Goal: Transaction & Acquisition: Purchase product/service

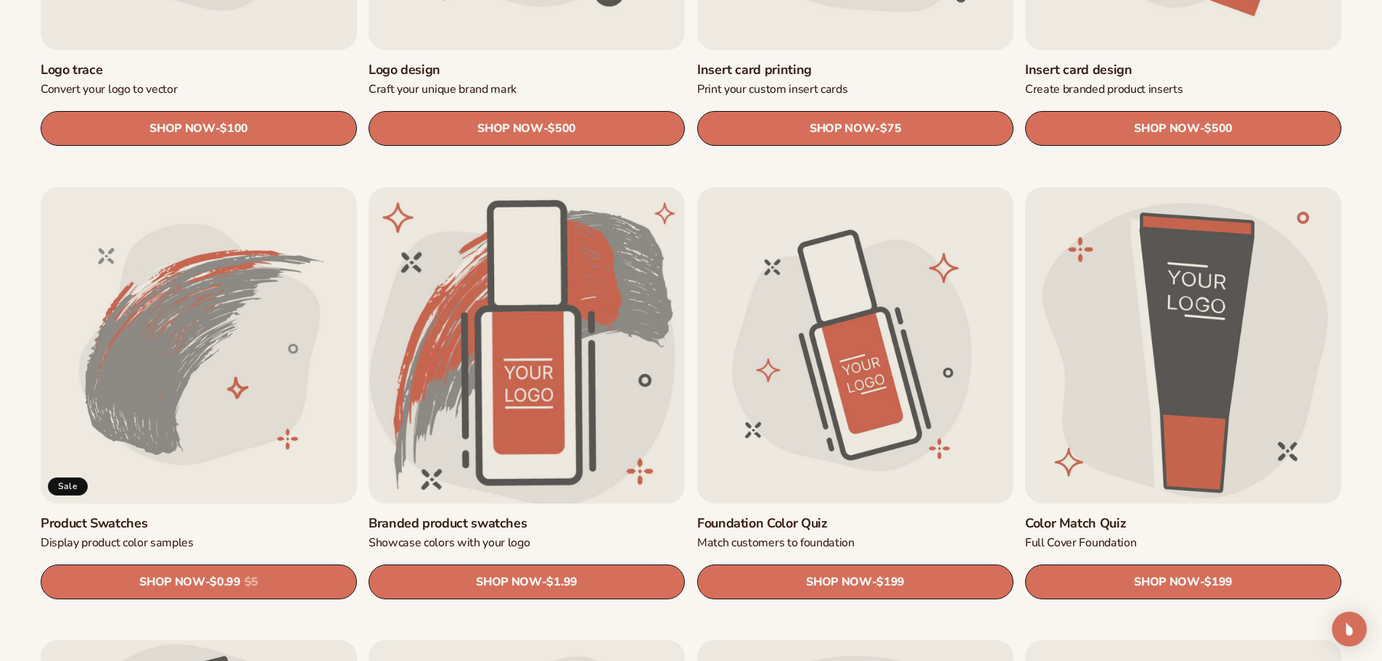
scroll to position [870, 0]
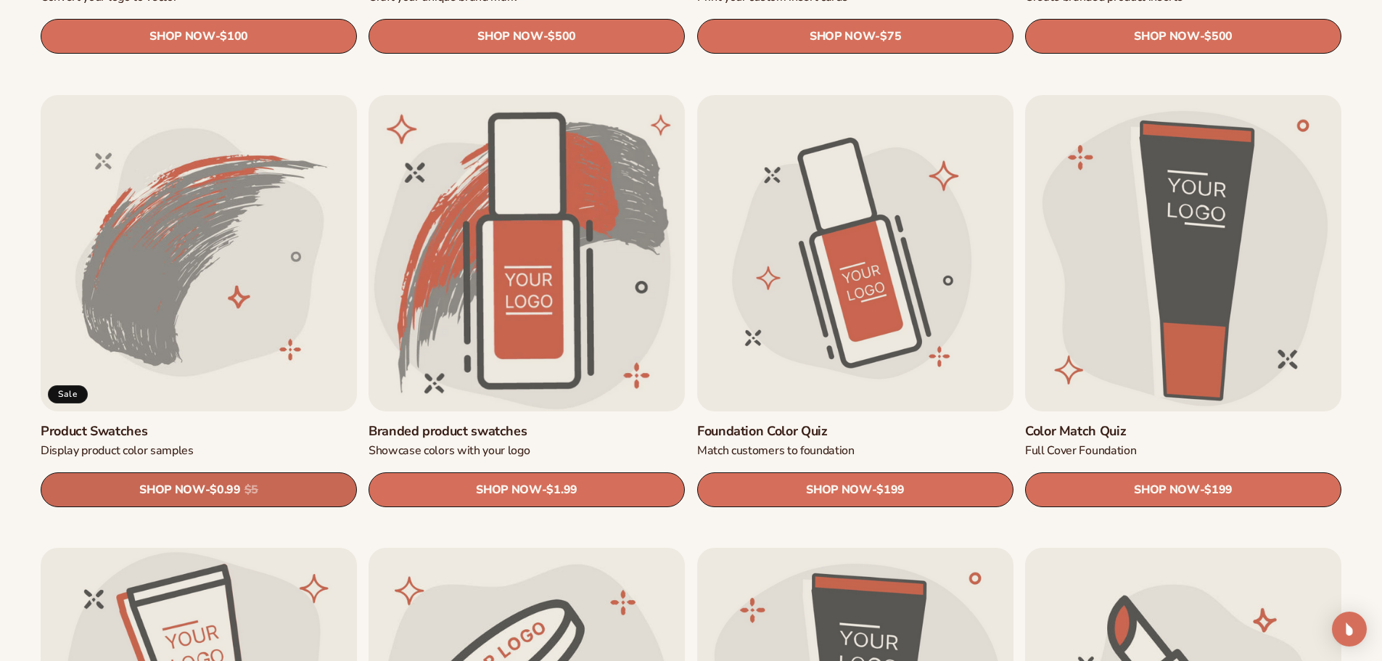
click at [189, 478] on link "SHOP NOW - Regular price $0.99 Sale price $0.99 Regular price $5 Unit price / p…" at bounding box center [199, 489] width 316 height 35
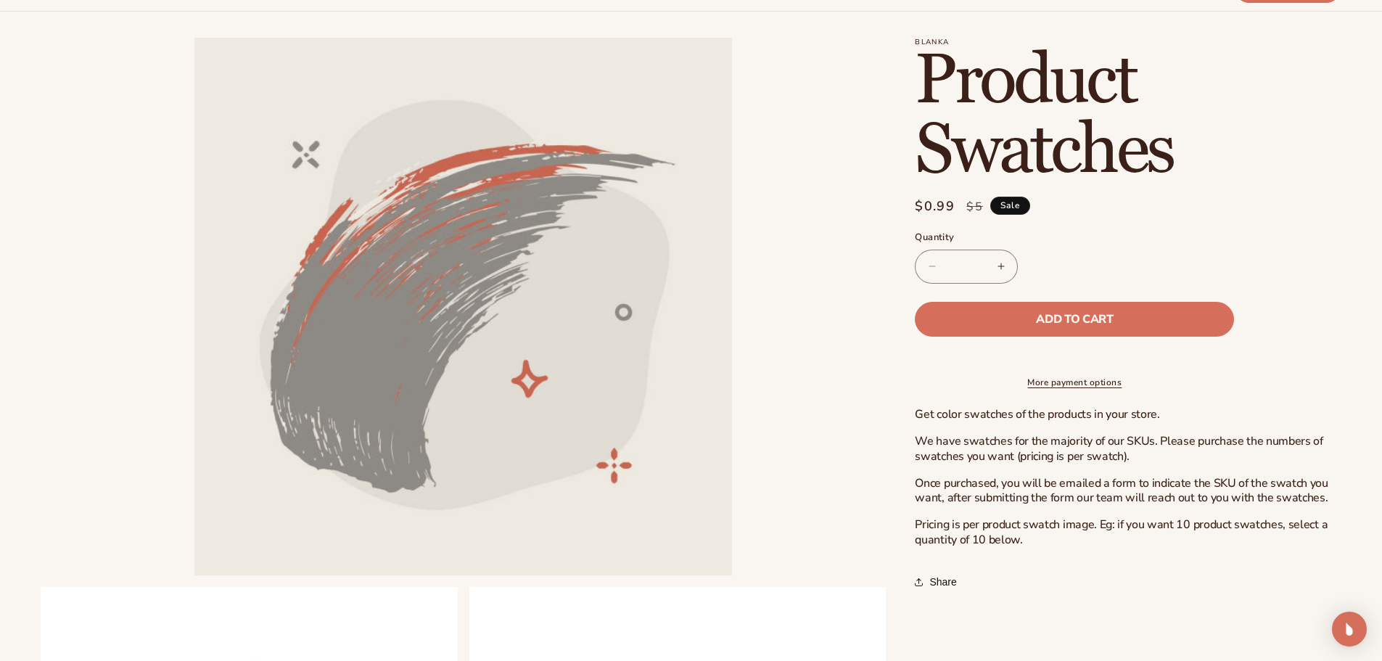
scroll to position [73, 0]
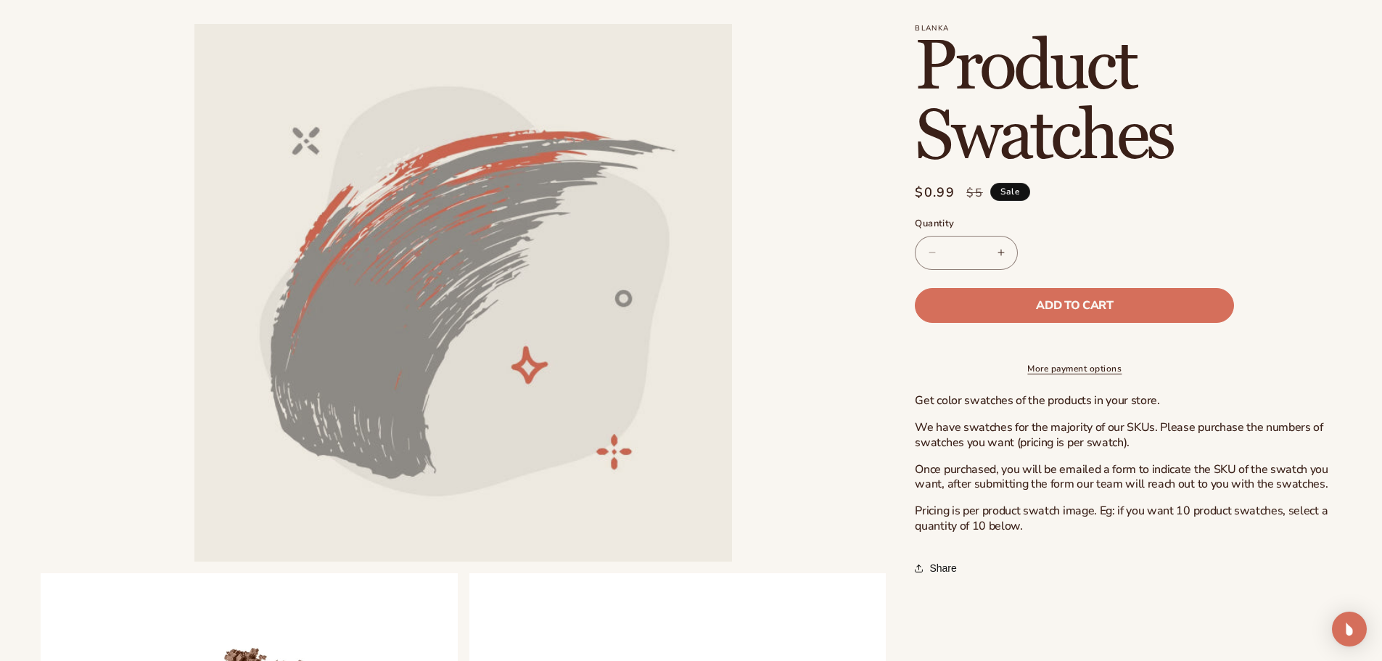
click at [968, 249] on input "*" at bounding box center [966, 253] width 36 height 34
drag, startPoint x: 975, startPoint y: 249, endPoint x: 959, endPoint y: 252, distance: 16.1
click at [959, 252] on input "*" at bounding box center [966, 253] width 36 height 34
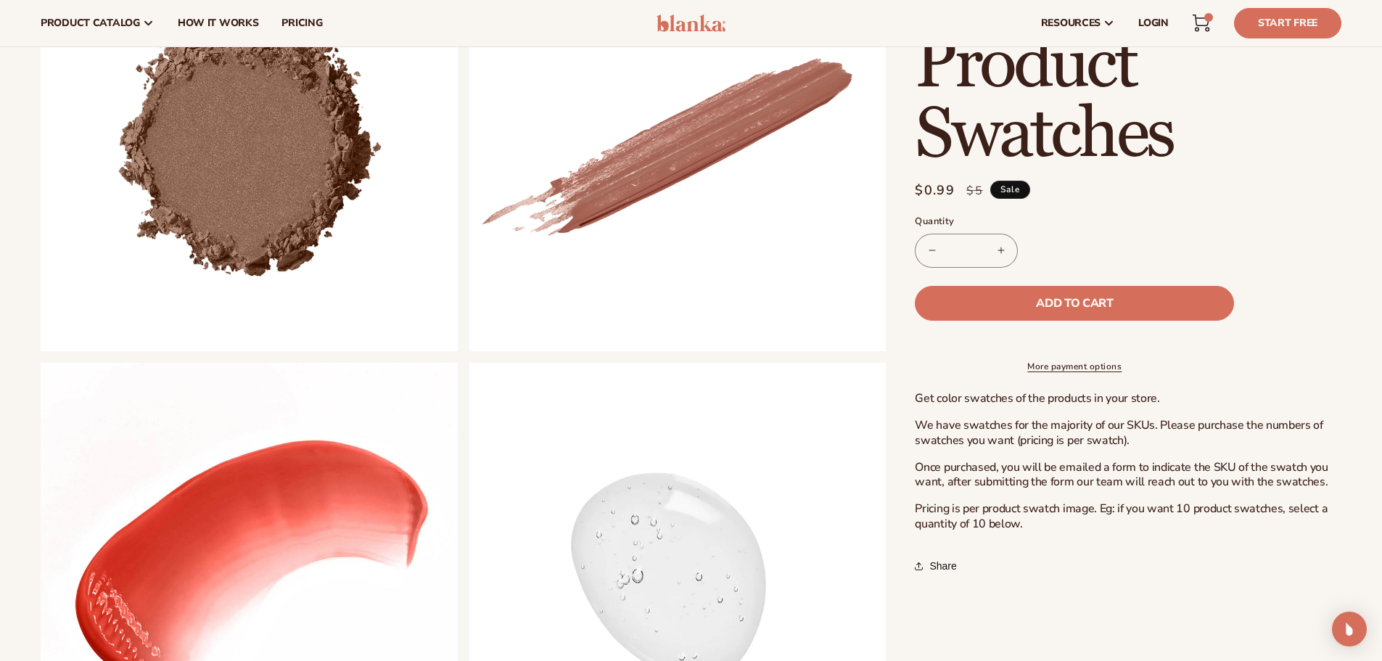
scroll to position [725, 0]
click at [1111, 231] on div "Quantity ( 0 in cart) Decrease quantity for Product Swatches ** Increase quanti…" at bounding box center [1074, 241] width 319 height 53
click at [1135, 302] on button "Add to cart" at bounding box center [1074, 303] width 319 height 35
type input "*"
click at [1208, 20] on div "49 49 items" at bounding box center [1208, 17] width 9 height 9
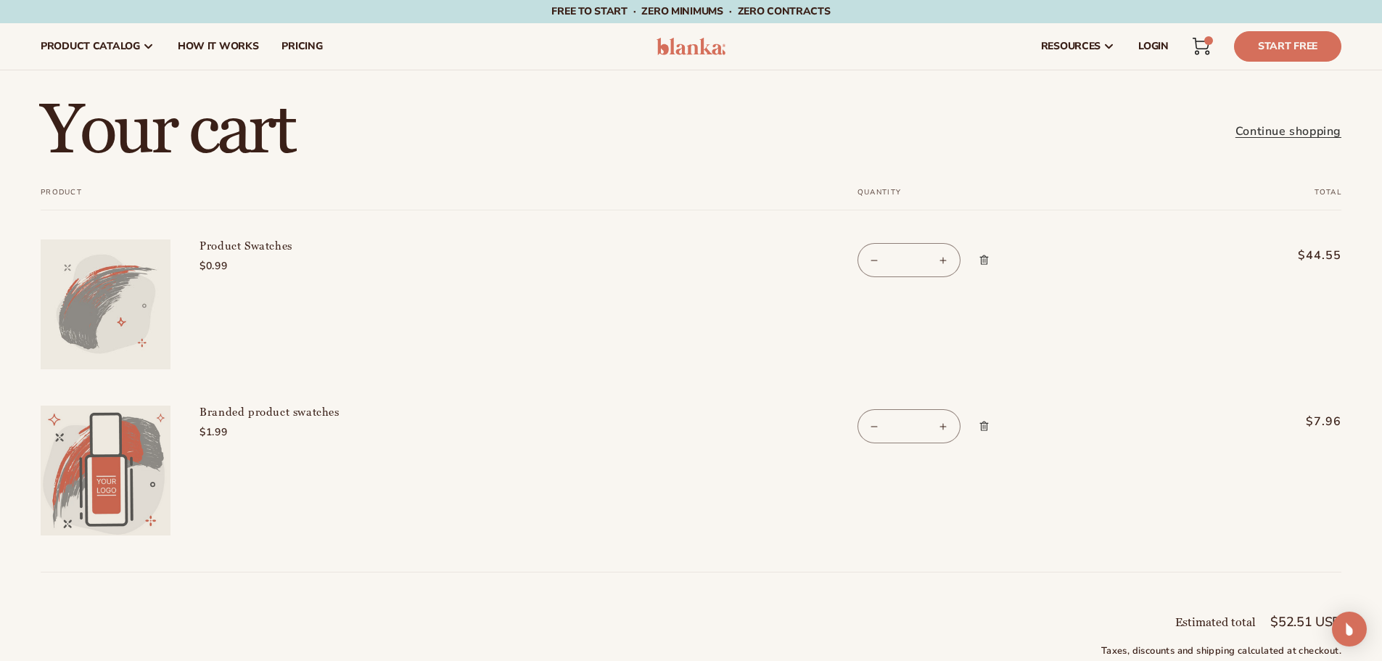
click at [115, 456] on img at bounding box center [106, 470] width 130 height 130
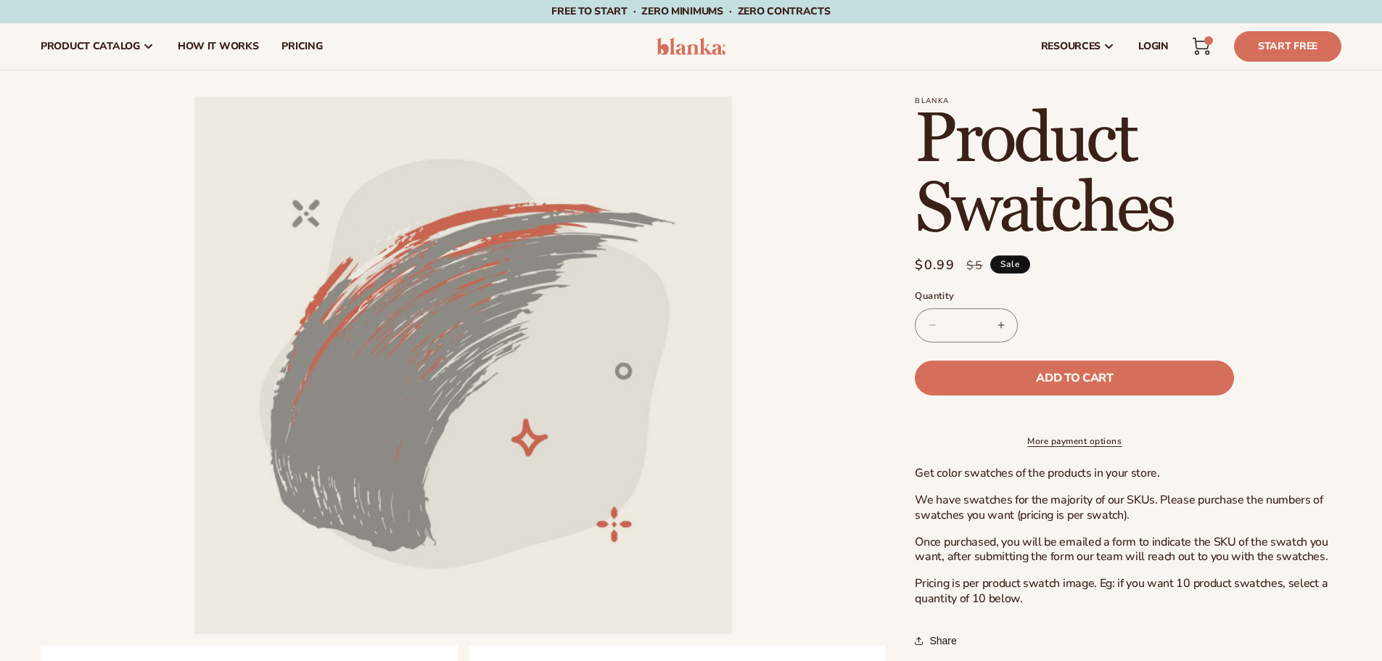
scroll to position [725, 0]
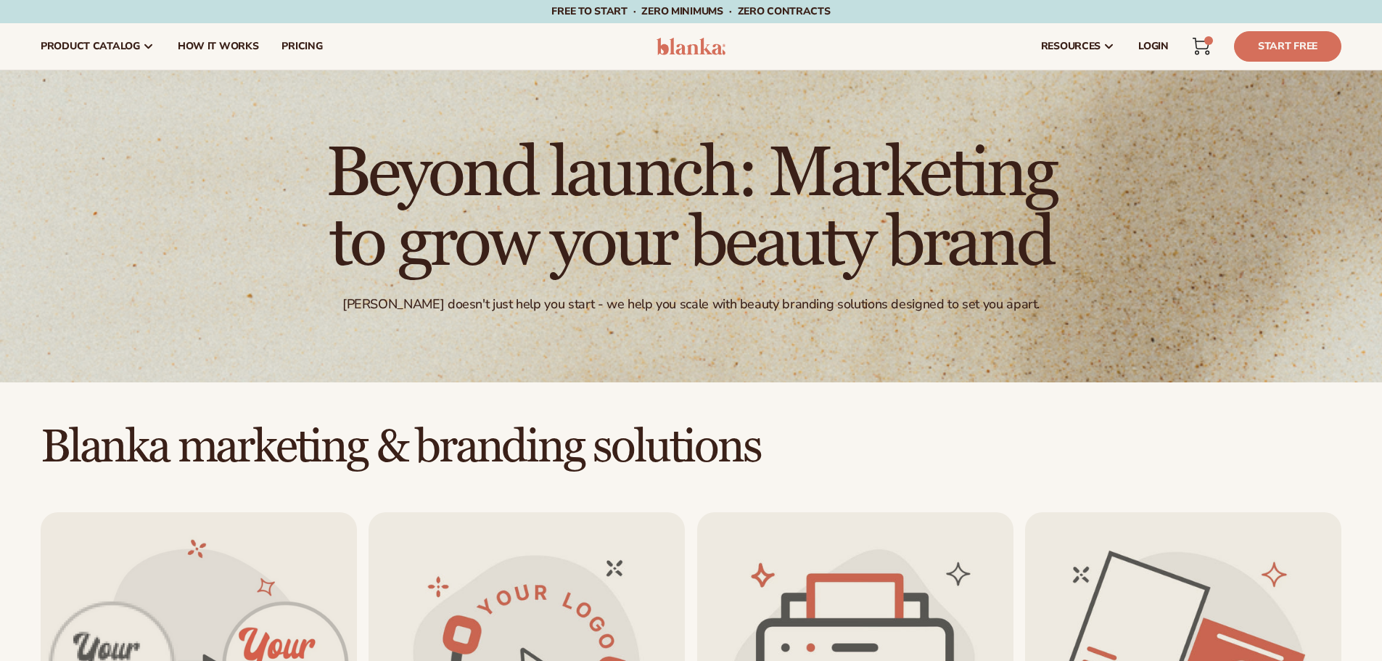
scroll to position [871, 0]
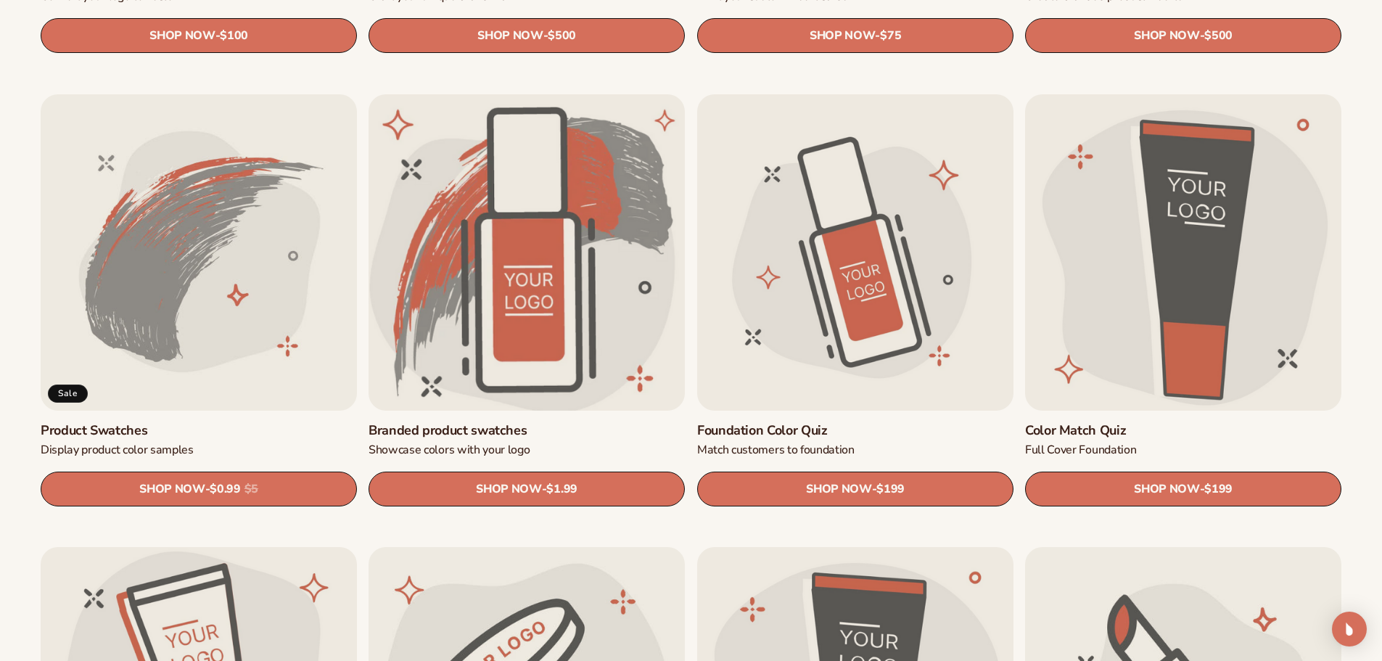
drag, startPoint x: 0, startPoint y: 0, endPoint x: 601, endPoint y: 227, distance: 642.7
click at [601, 422] on link "Branded product swatches" at bounding box center [526, 430] width 316 height 17
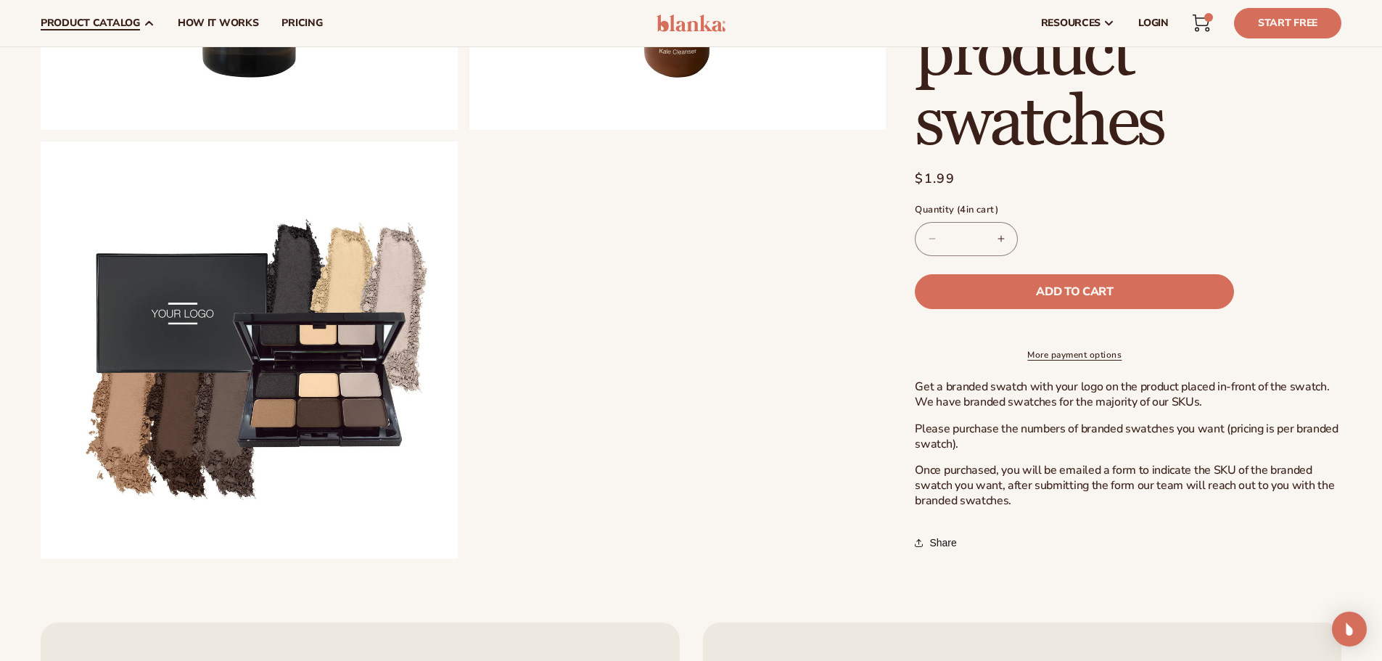
scroll to position [1306, 0]
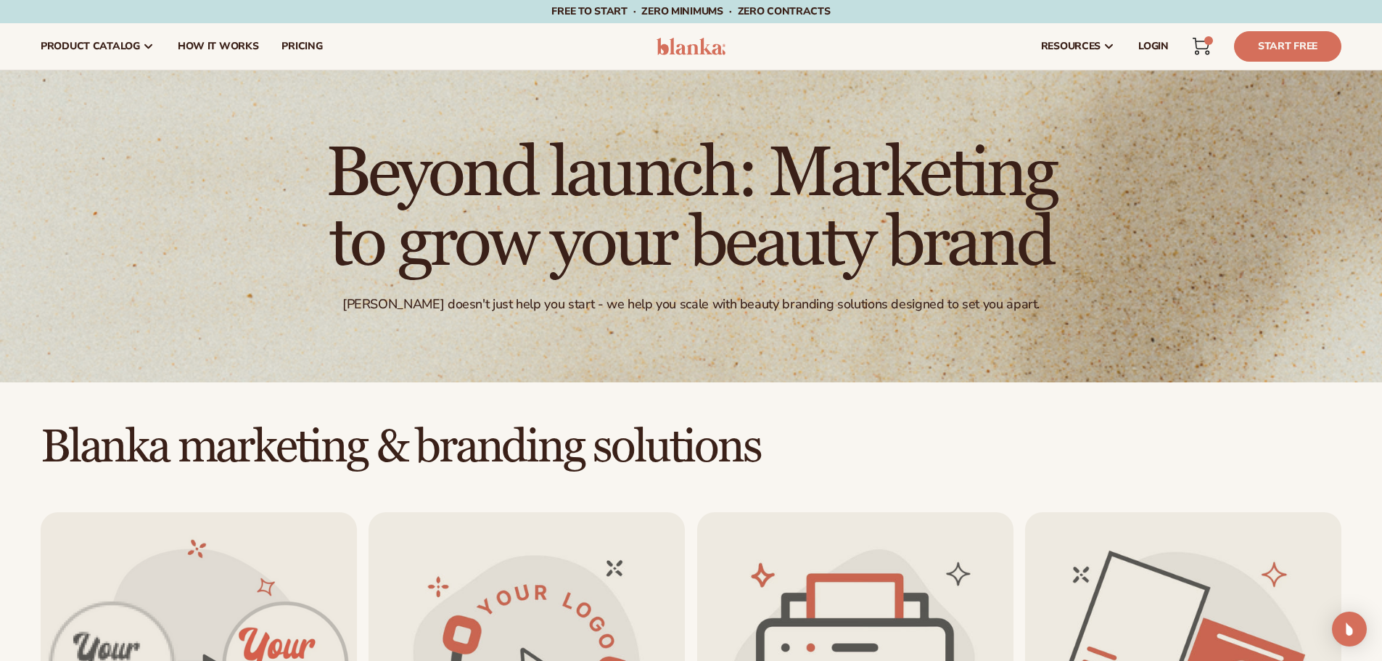
click at [1202, 55] on link "Cart 4 4 items" at bounding box center [1201, 46] width 32 height 32
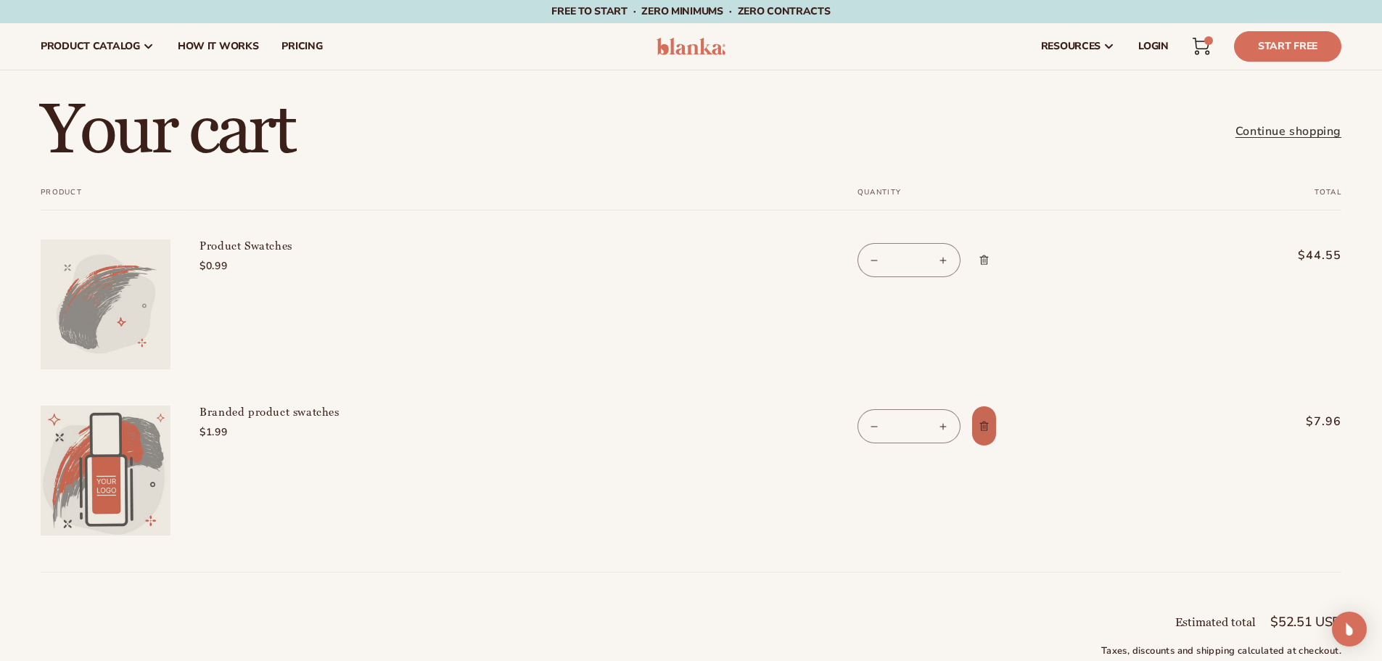
click at [989, 429] on span "Remove Branded product swatches" at bounding box center [983, 425] width 15 height 15
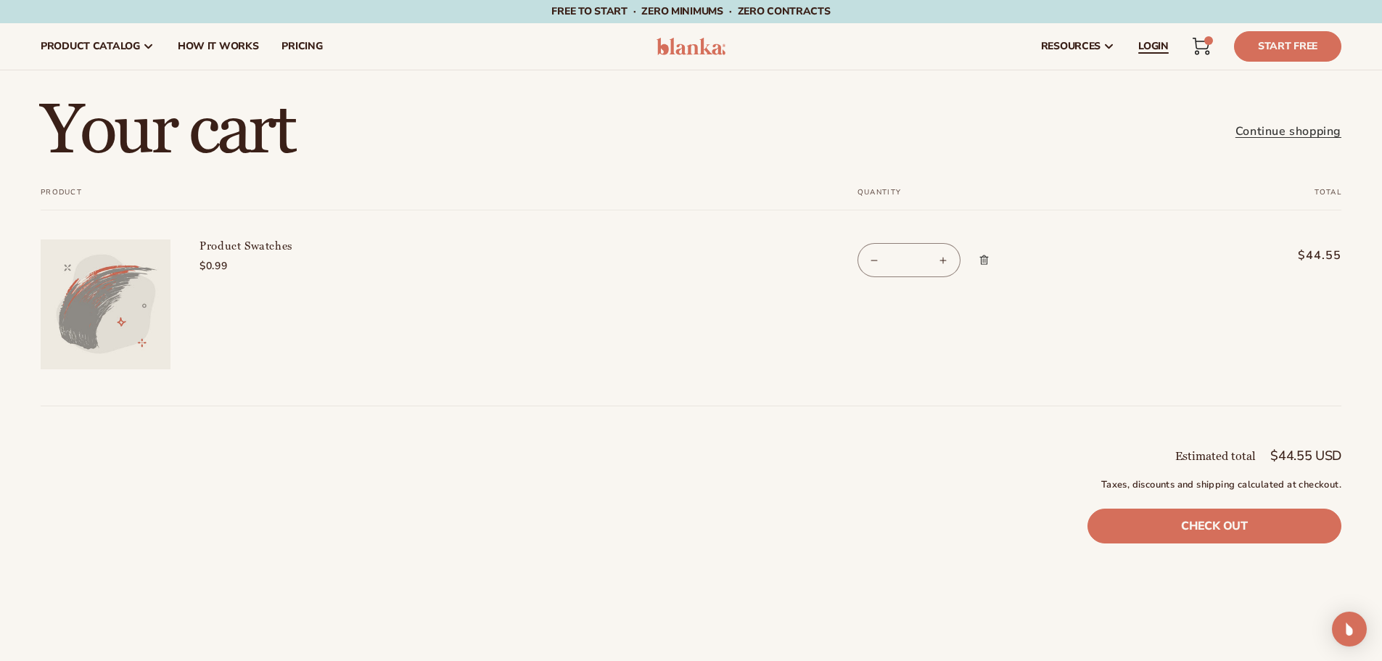
click at [1170, 44] on link "LOGIN" at bounding box center [1153, 46] width 54 height 46
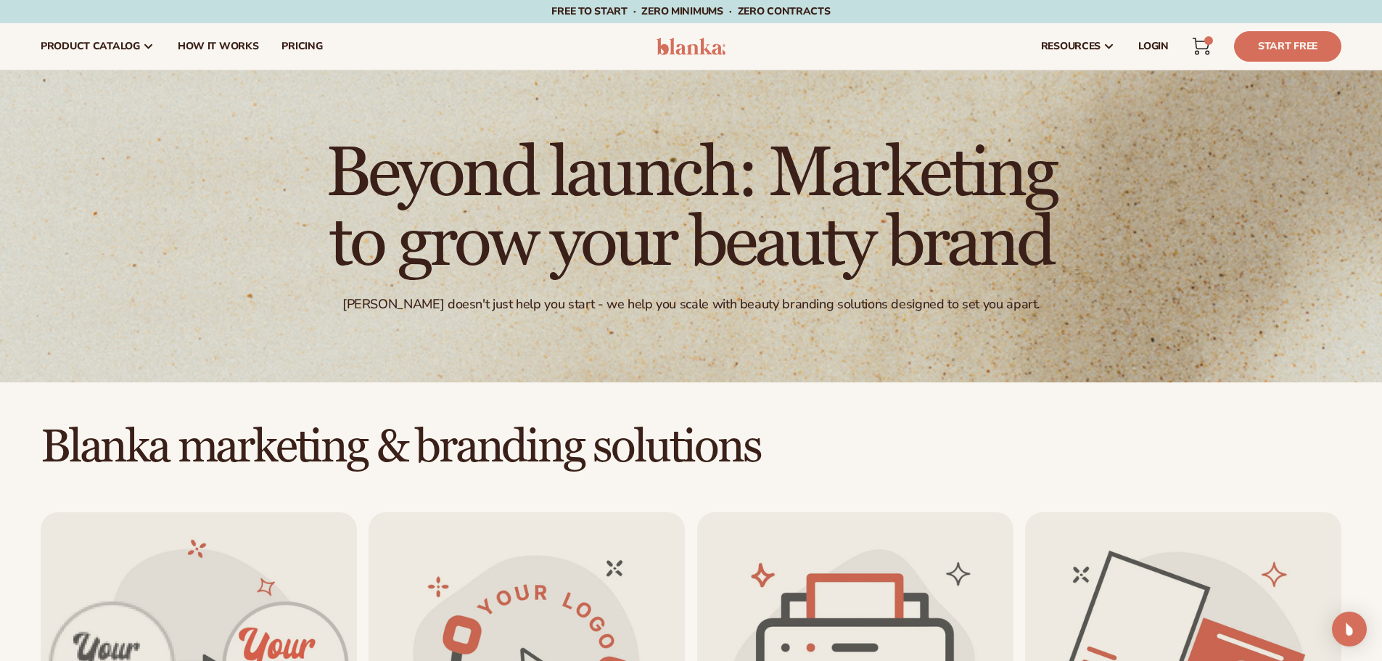
click at [1207, 50] on icon at bounding box center [1200, 46] width 17 height 17
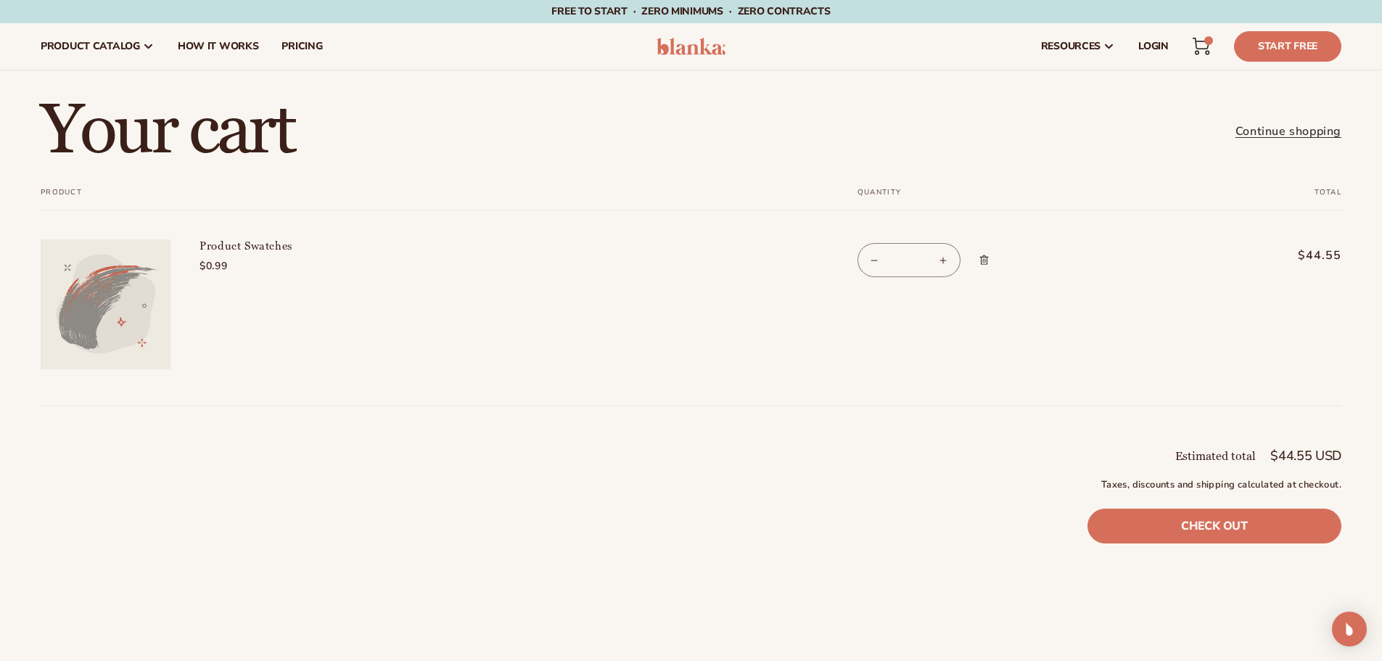
click at [908, 353] on td "Quantity Decrease quantity for Product Swatches ** Increase quantity for Produc…" at bounding box center [1005, 293] width 368 height 166
click at [1260, 519] on link "Check out" at bounding box center [1214, 525] width 254 height 35
